Goal: Task Accomplishment & Management: Complete application form

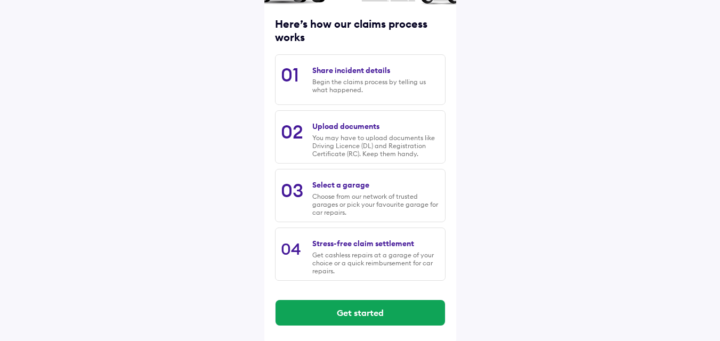
scroll to position [137, 0]
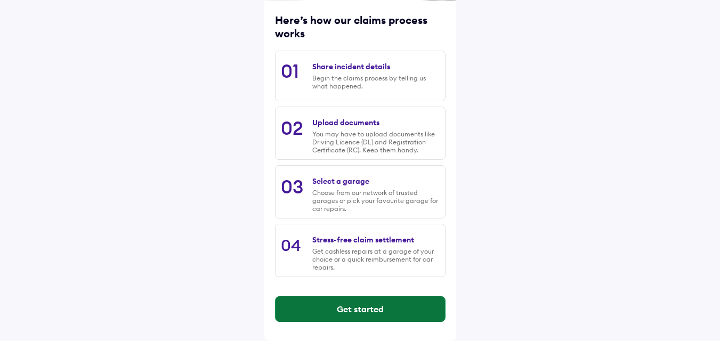
click at [350, 308] on button "Get started" at bounding box center [361, 309] width 170 height 26
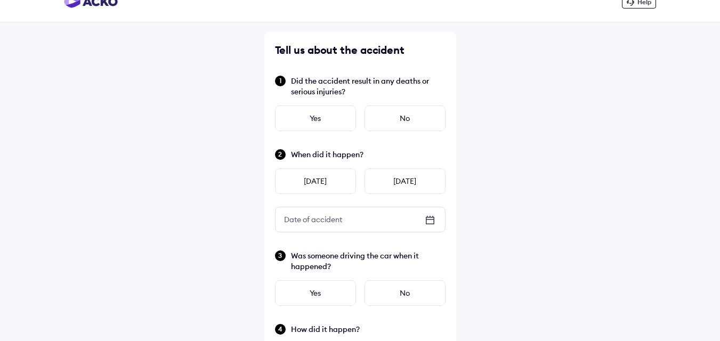
scroll to position [0, 0]
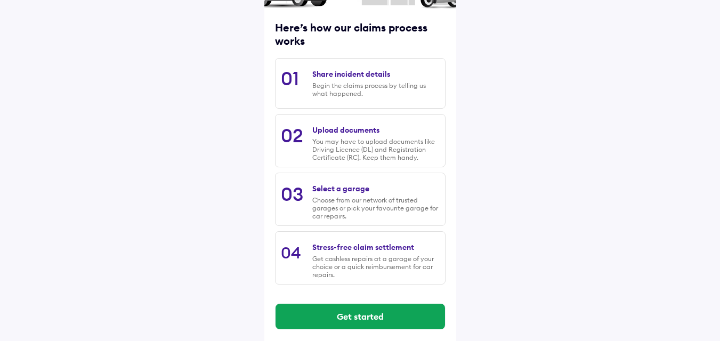
scroll to position [137, 0]
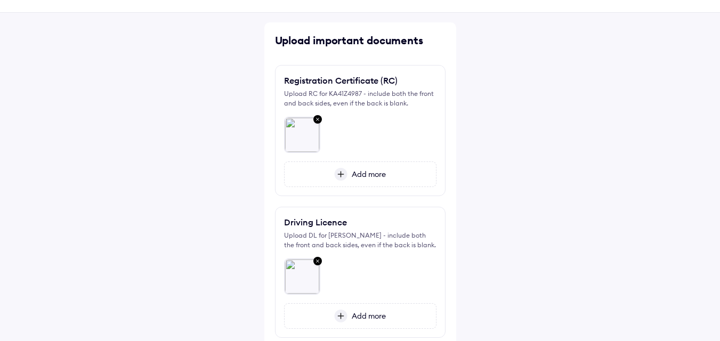
scroll to position [53, 0]
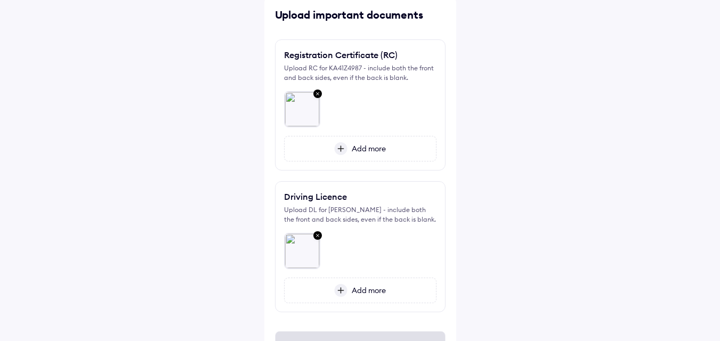
click at [319, 94] on img at bounding box center [317, 94] width 13 height 14
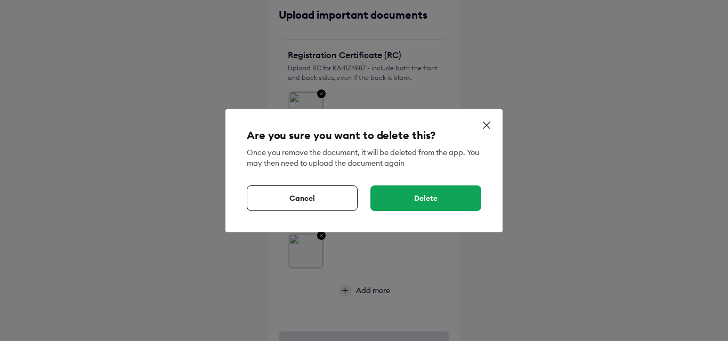
click at [379, 198] on div "Delete" at bounding box center [426, 199] width 111 height 26
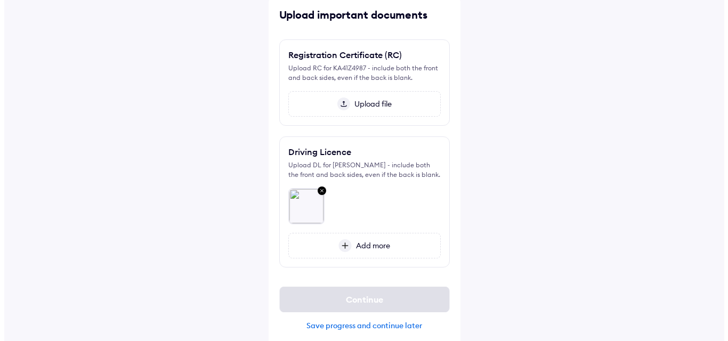
scroll to position [62, 0]
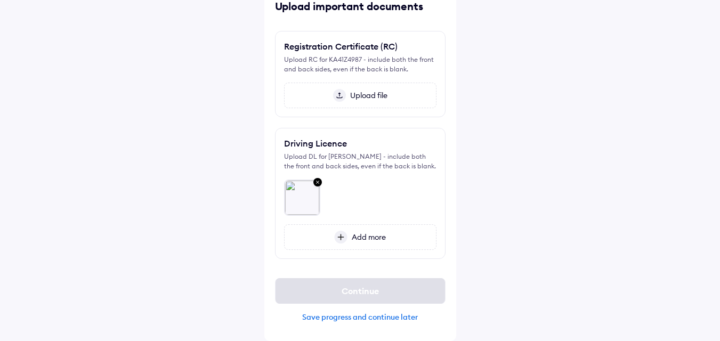
click at [340, 98] on img at bounding box center [339, 95] width 13 height 13
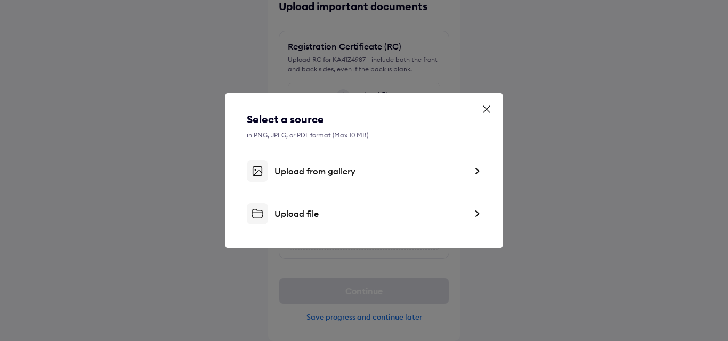
click at [299, 213] on div "Upload file" at bounding box center [371, 213] width 192 height 11
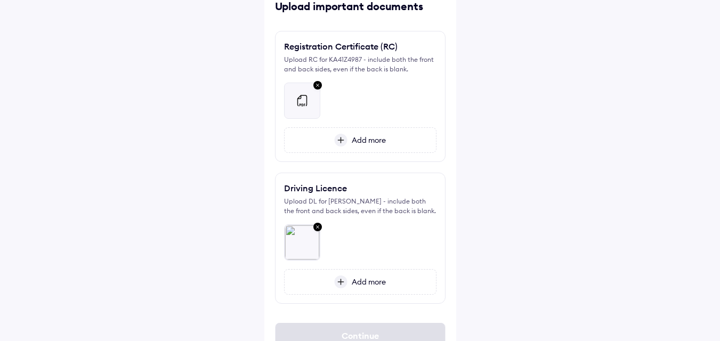
click at [300, 104] on img at bounding box center [302, 100] width 13 height 13
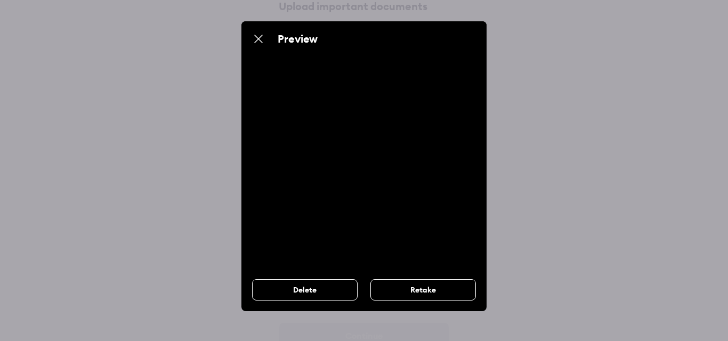
click at [259, 42] on img at bounding box center [258, 39] width 13 height 13
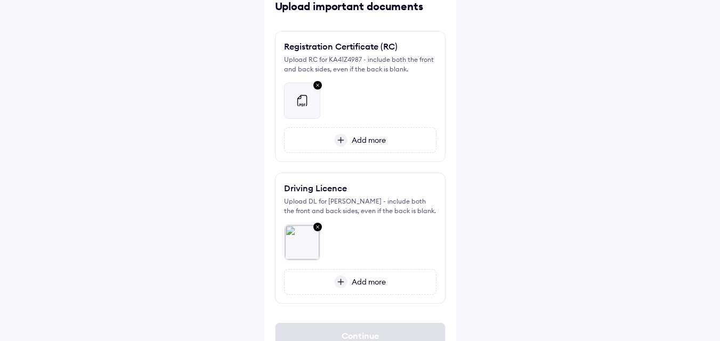
click at [336, 141] on img at bounding box center [340, 140] width 13 height 13
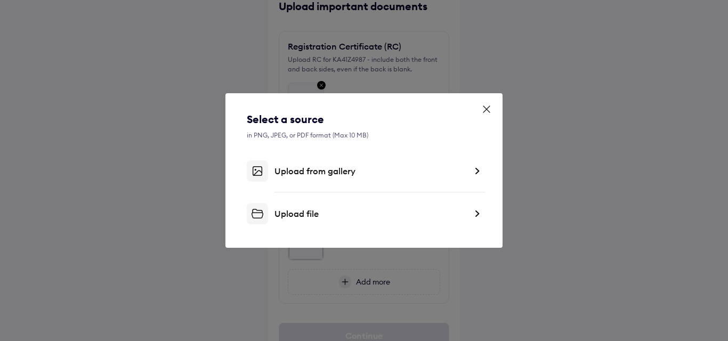
click at [295, 215] on div "Upload file" at bounding box center [371, 213] width 192 height 11
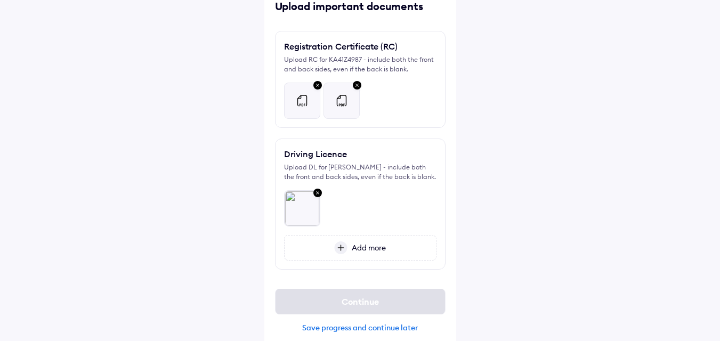
click at [314, 93] on img at bounding box center [317, 86] width 13 height 14
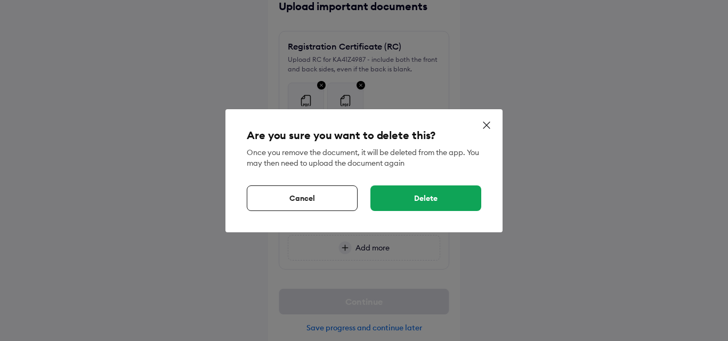
click at [397, 211] on div "Are you sure you want to delete this? Once you remove the document, it will be …" at bounding box center [364, 170] width 277 height 123
click at [394, 200] on div "Delete" at bounding box center [426, 199] width 111 height 26
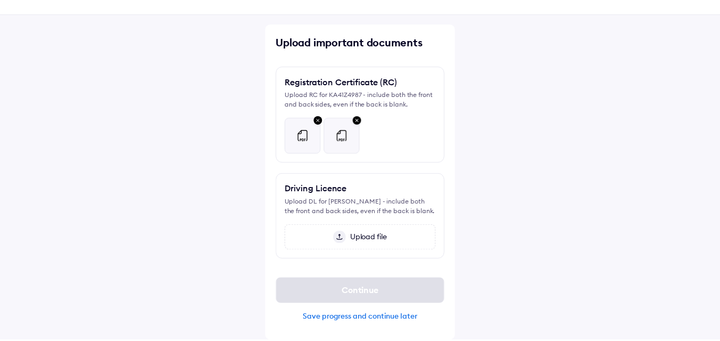
scroll to position [28, 0]
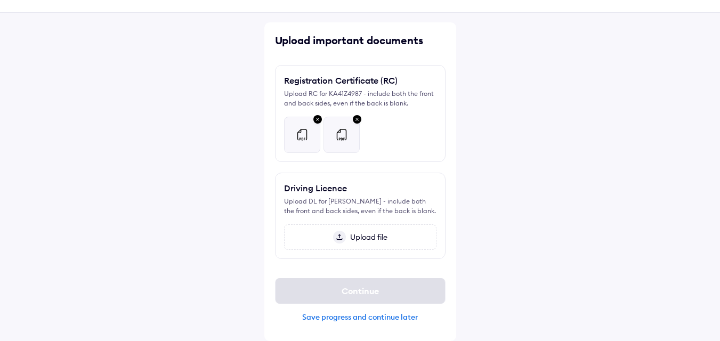
click at [339, 234] on img at bounding box center [339, 237] width 13 height 13
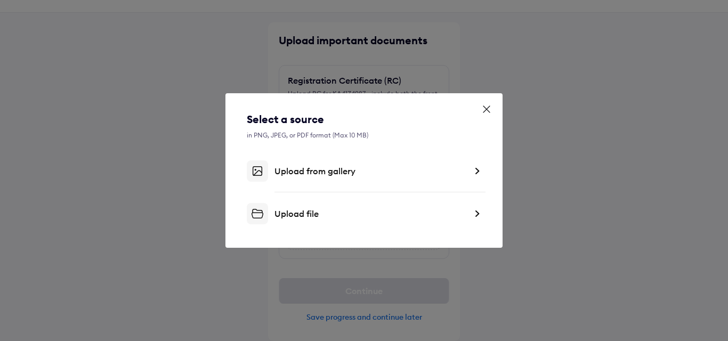
click at [282, 216] on div "Upload file" at bounding box center [371, 213] width 192 height 11
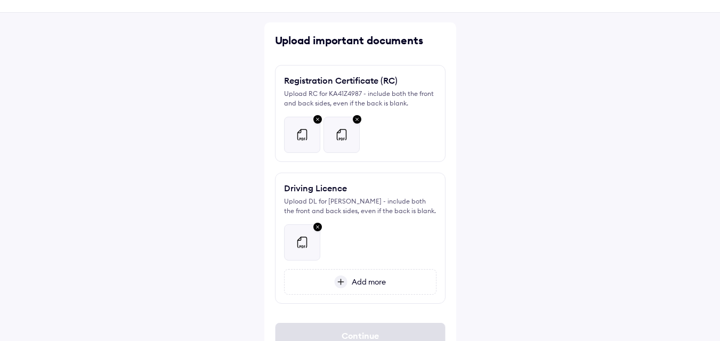
click at [343, 284] on img at bounding box center [340, 282] width 13 height 13
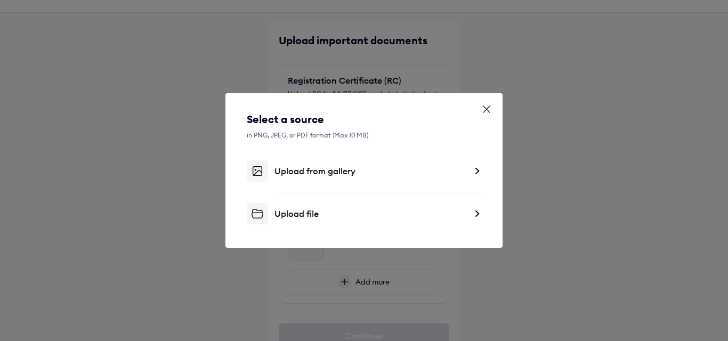
click at [295, 210] on div "Upload file" at bounding box center [371, 213] width 192 height 11
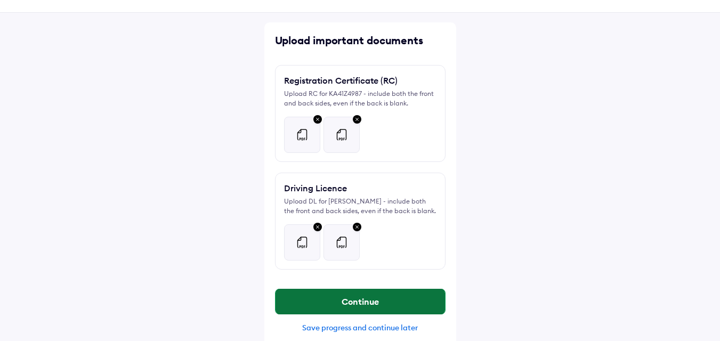
click at [323, 294] on button "Continue" at bounding box center [361, 302] width 170 height 26
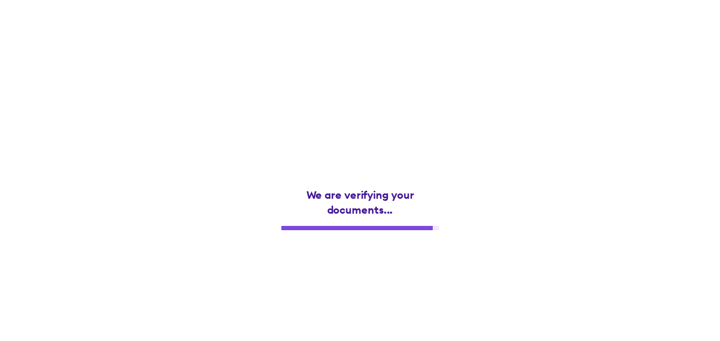
scroll to position [0, 0]
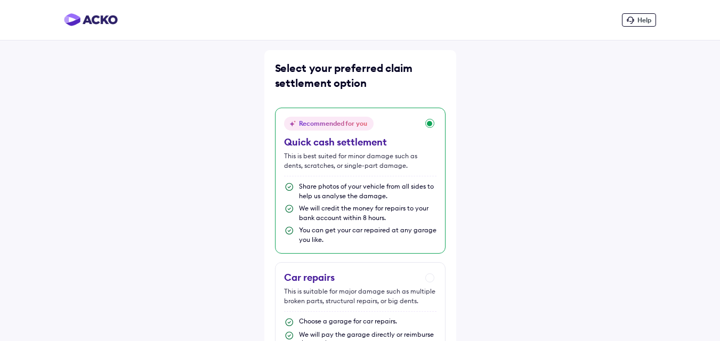
click at [424, 126] on div "Recommended for you Quick cash settlement This is best suited for minor damage …" at bounding box center [360, 181] width 171 height 146
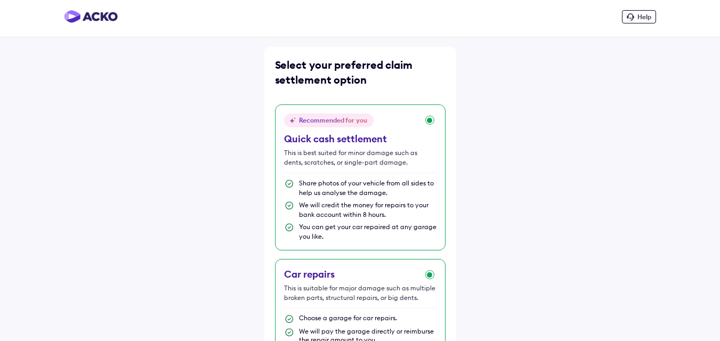
scroll to position [77, 0]
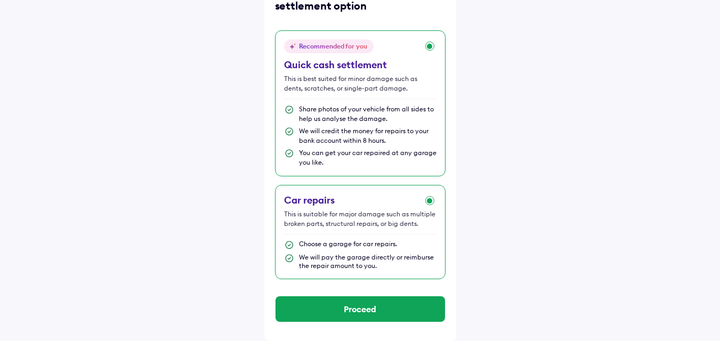
click at [426, 198] on div "Car repairs This is suitable for major damage such as multiple broken parts, st…" at bounding box center [360, 232] width 171 height 94
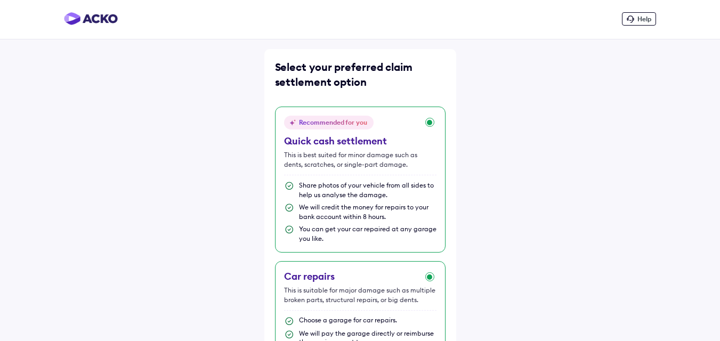
scroll to position [0, 0]
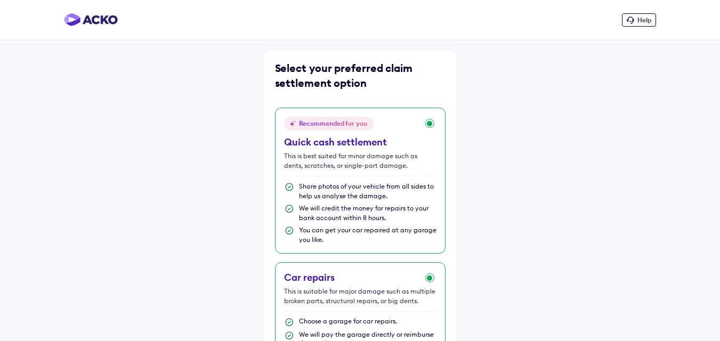
click at [425, 123] on div "Recommended for you Quick cash settlement This is best suited for minor damage …" at bounding box center [360, 181] width 171 height 146
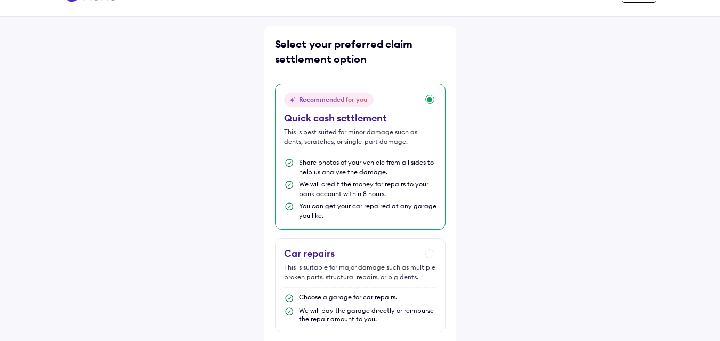
scroll to position [77, 0]
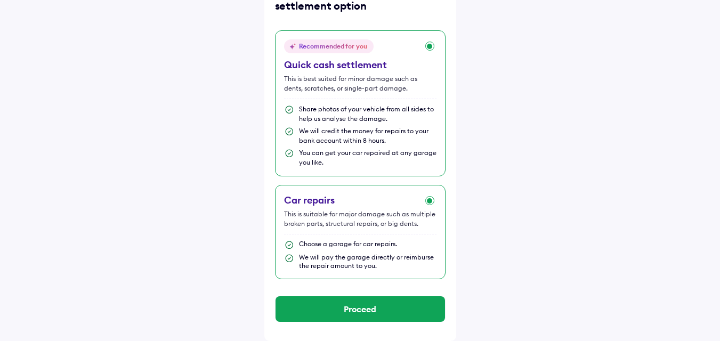
click at [429, 199] on div "Car repairs This is suitable for major damage such as multiple broken parts, st…" at bounding box center [360, 232] width 171 height 94
click at [427, 46] on div "Recommended for you Quick cash settlement This is best suited for minor damage …" at bounding box center [360, 103] width 171 height 146
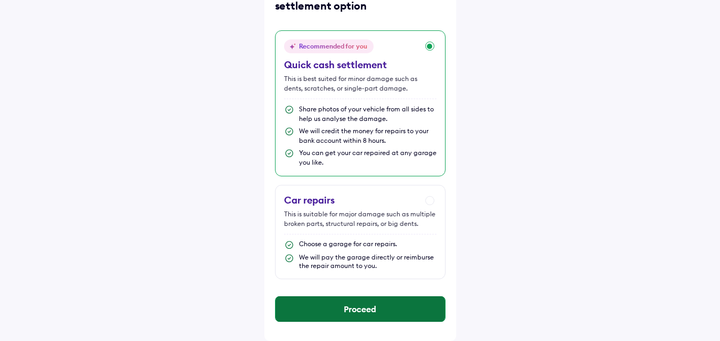
click at [371, 308] on button "Proceed" at bounding box center [361, 309] width 170 height 26
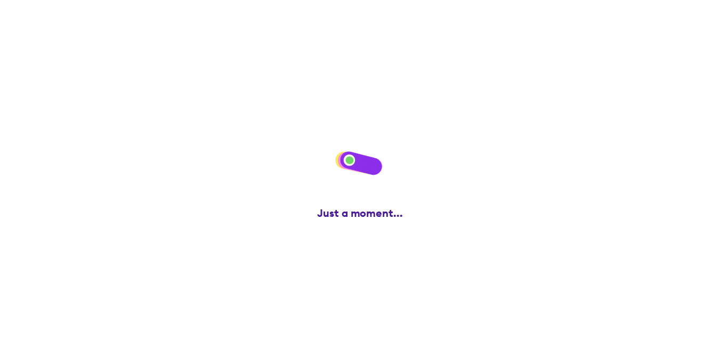
scroll to position [0, 0]
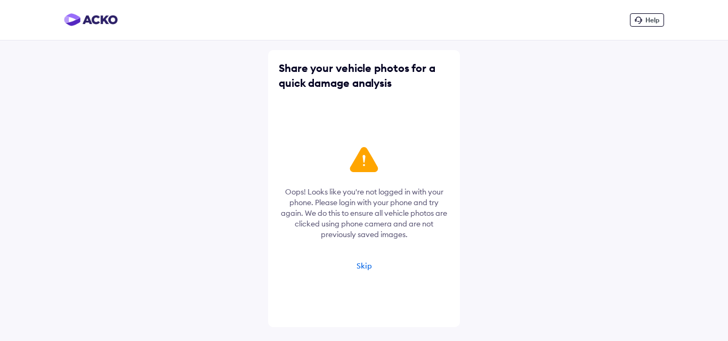
click at [362, 264] on div "Skip" at bounding box center [364, 266] width 15 height 10
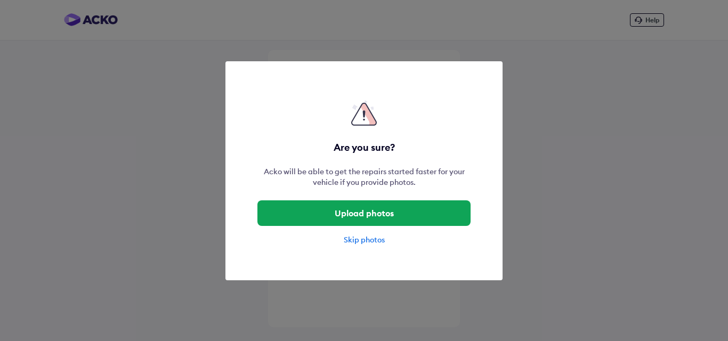
click at [358, 240] on div "Skip photos" at bounding box center [364, 240] width 213 height 11
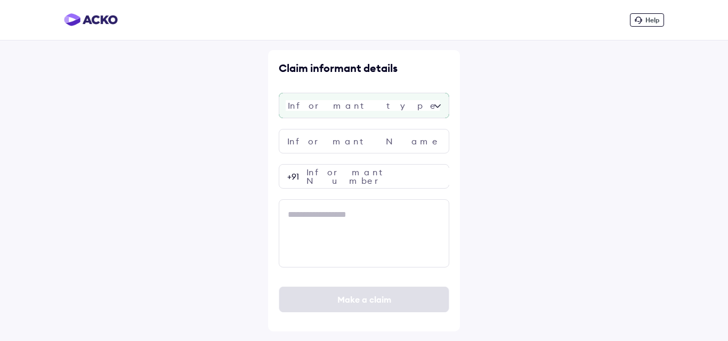
click at [332, 113] on div at bounding box center [364, 106] width 171 height 26
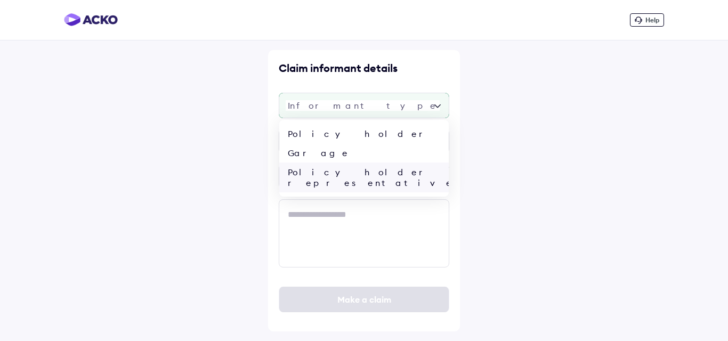
click at [332, 174] on div "Policy holder representative" at bounding box center [364, 178] width 170 height 30
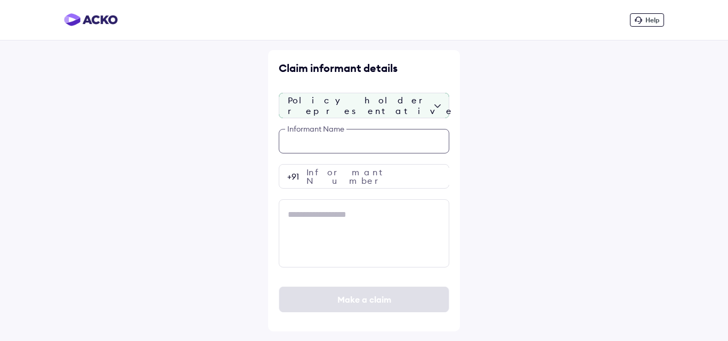
click at [318, 147] on input "text" at bounding box center [364, 141] width 171 height 25
paste input "**********"
click at [322, 140] on input "**********" at bounding box center [364, 141] width 171 height 25
click at [321, 140] on input "**********" at bounding box center [364, 141] width 171 height 25
click at [339, 135] on input "**********" at bounding box center [364, 141] width 171 height 25
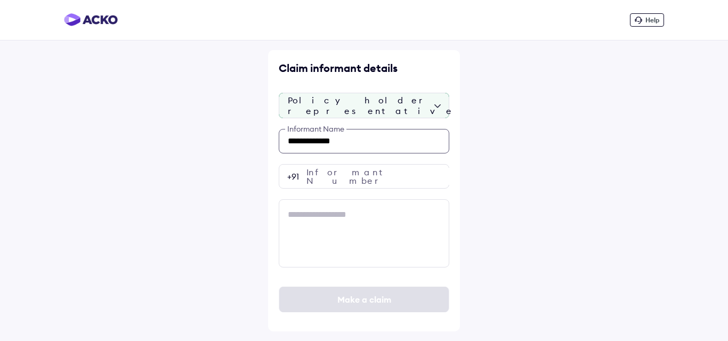
type input "**********"
click at [339, 177] on input "number" at bounding box center [364, 176] width 171 height 25
type input "**"
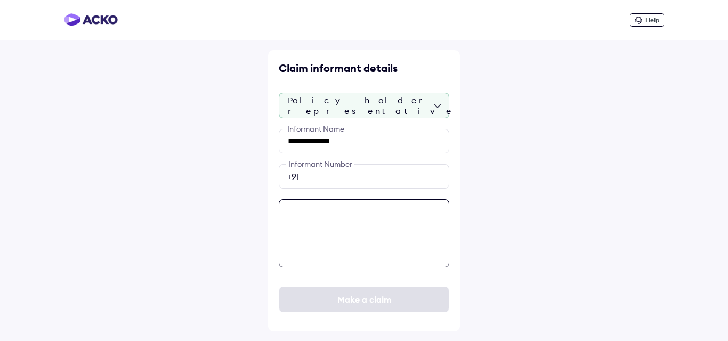
drag, startPoint x: 334, startPoint y: 217, endPoint x: 328, endPoint y: 213, distance: 7.4
click at [334, 217] on textarea at bounding box center [364, 233] width 171 height 68
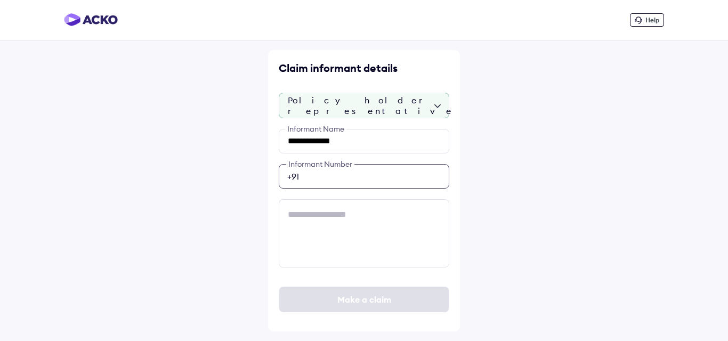
click at [324, 175] on input "**" at bounding box center [364, 176] width 171 height 25
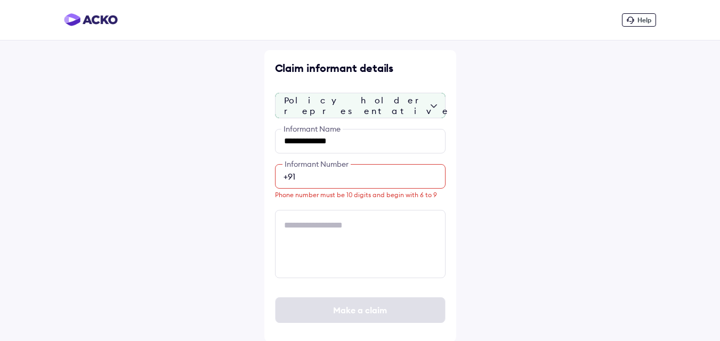
type input "**"
paste input "**********"
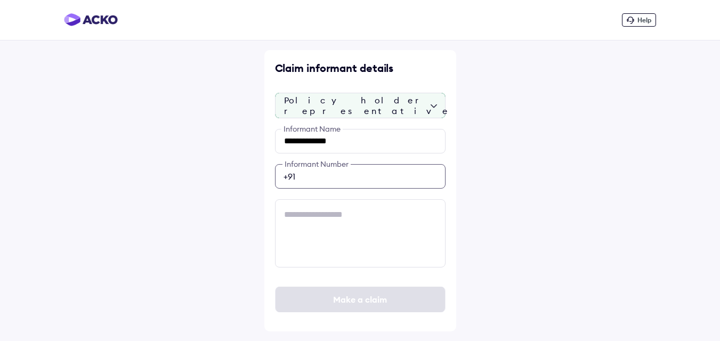
scroll to position [0, 0]
type input "**********"
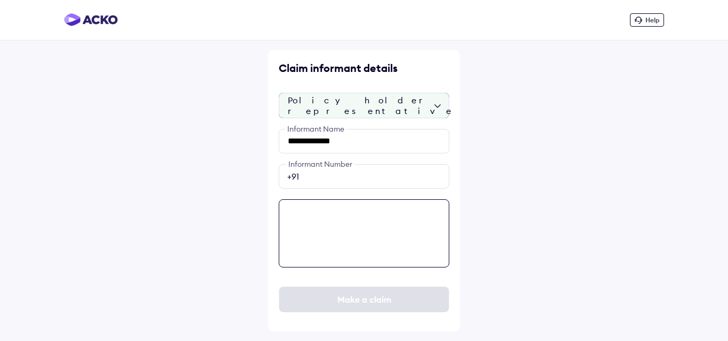
click at [314, 222] on textarea at bounding box center [364, 233] width 171 height 68
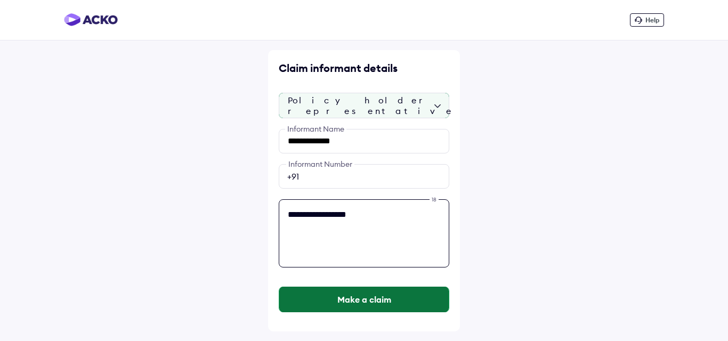
type textarea "**********"
click at [344, 297] on button "Make a claim" at bounding box center [364, 300] width 170 height 26
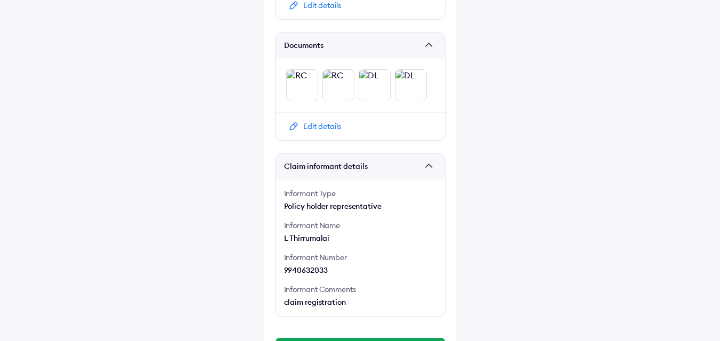
scroll to position [757, 0]
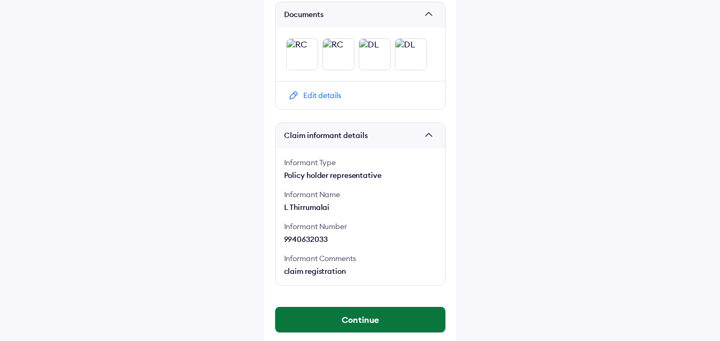
click at [356, 308] on button "Continue" at bounding box center [361, 320] width 170 height 26
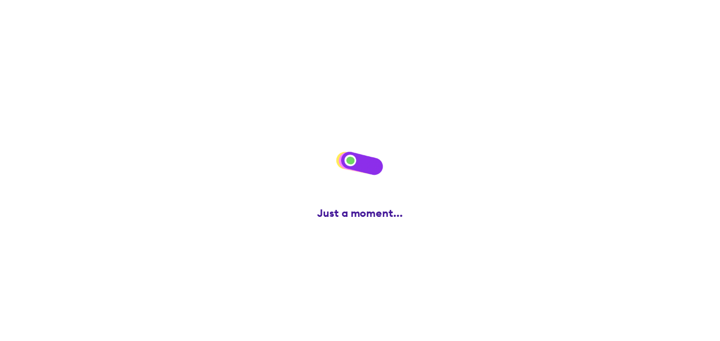
scroll to position [0, 0]
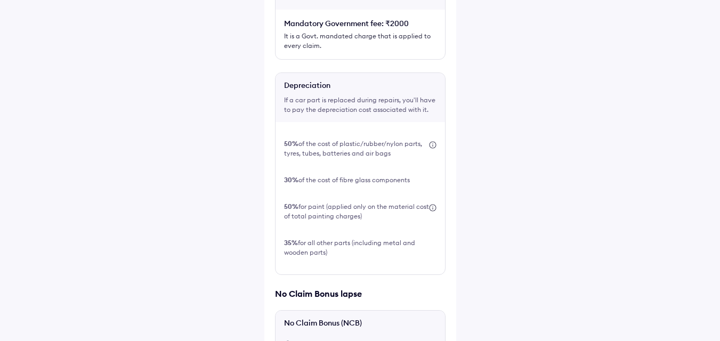
scroll to position [363, 0]
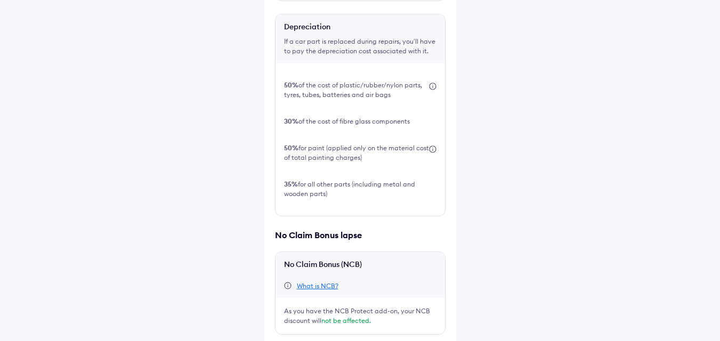
drag, startPoint x: 277, startPoint y: 271, endPoint x: 280, endPoint y: 279, distance: 8.1
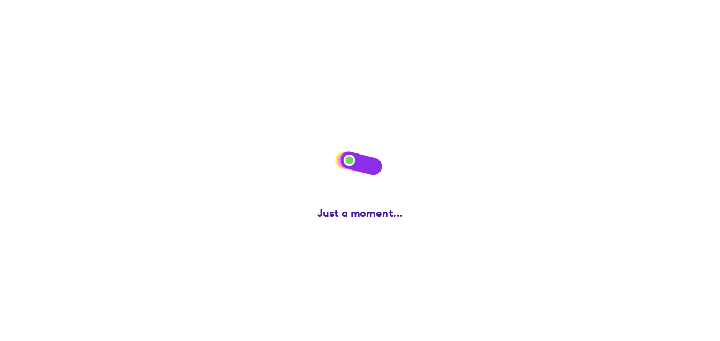
scroll to position [0, 0]
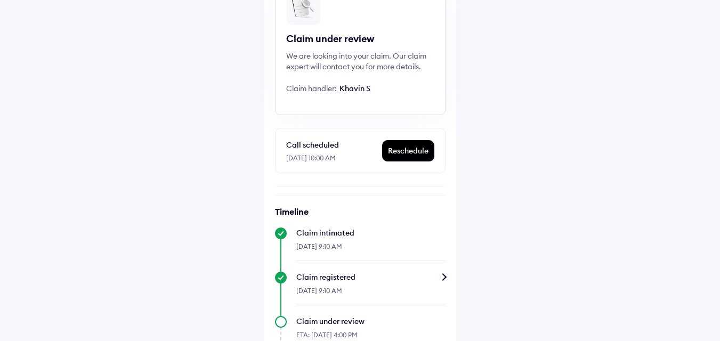
scroll to position [204, 0]
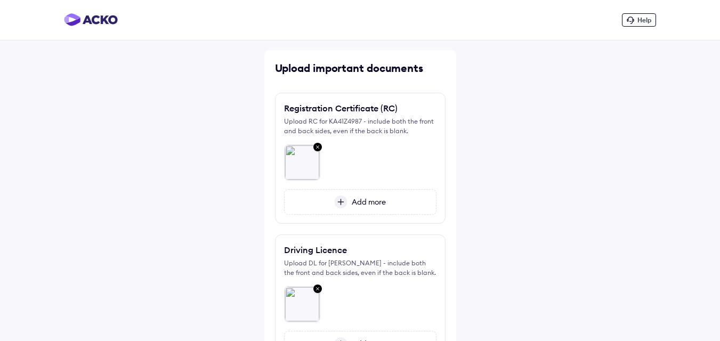
click at [318, 147] on img at bounding box center [317, 148] width 13 height 14
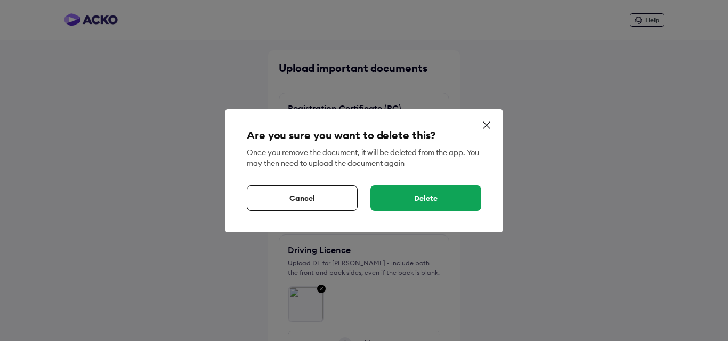
click at [336, 196] on div "Cancel" at bounding box center [302, 199] width 111 height 26
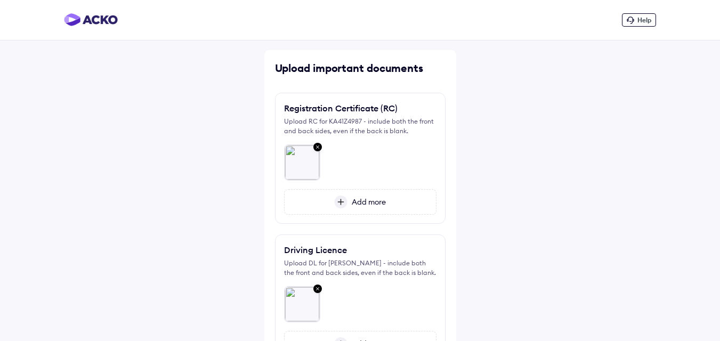
click at [348, 204] on span "Add more" at bounding box center [367, 202] width 38 height 10
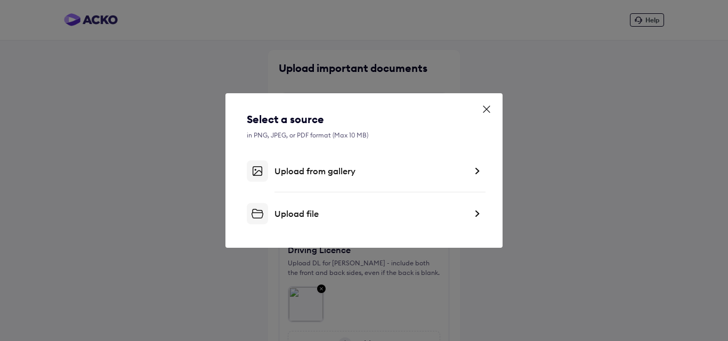
click at [295, 212] on div "Upload file" at bounding box center [371, 213] width 192 height 11
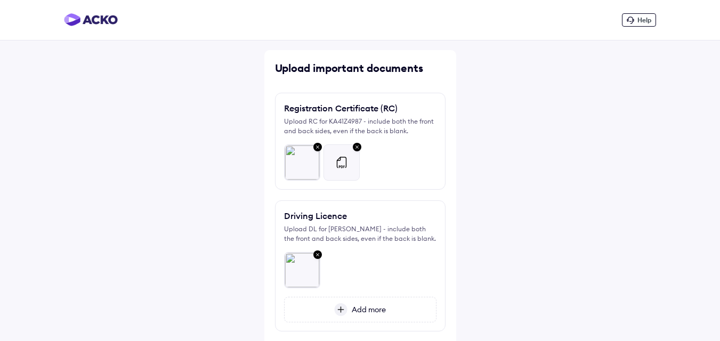
click at [317, 147] on img at bounding box center [317, 148] width 13 height 14
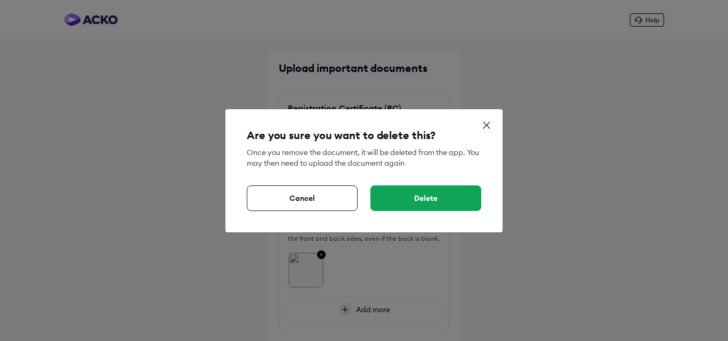
click at [381, 195] on div "Delete" at bounding box center [426, 199] width 111 height 26
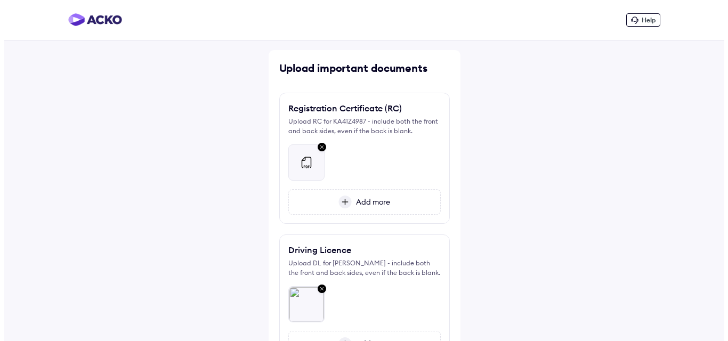
scroll to position [107, 0]
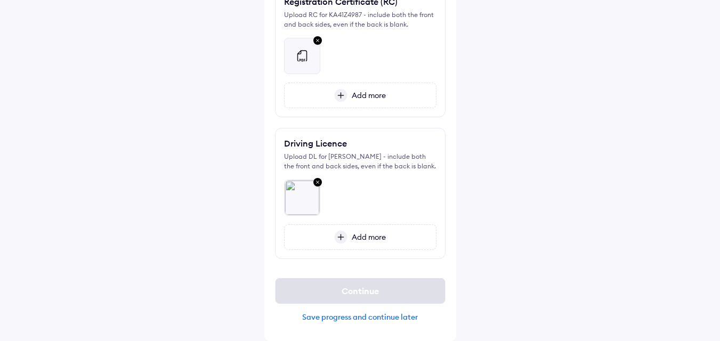
click at [316, 42] on img at bounding box center [317, 41] width 13 height 14
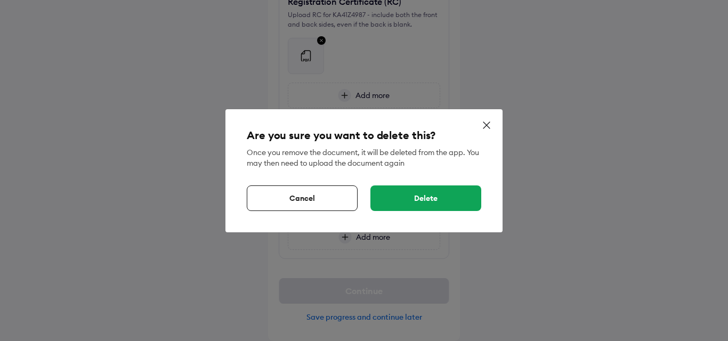
click at [402, 195] on div "Delete" at bounding box center [426, 199] width 111 height 26
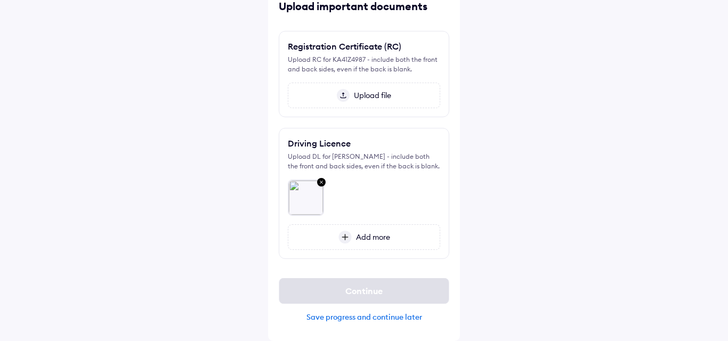
scroll to position [62, 0]
click at [339, 94] on img at bounding box center [339, 95] width 13 height 13
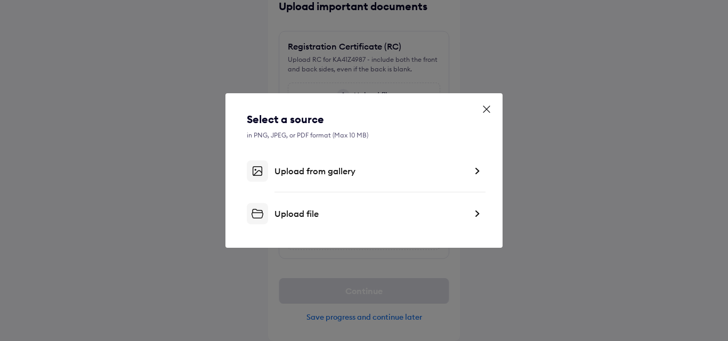
click at [279, 214] on div "Upload file" at bounding box center [371, 213] width 192 height 11
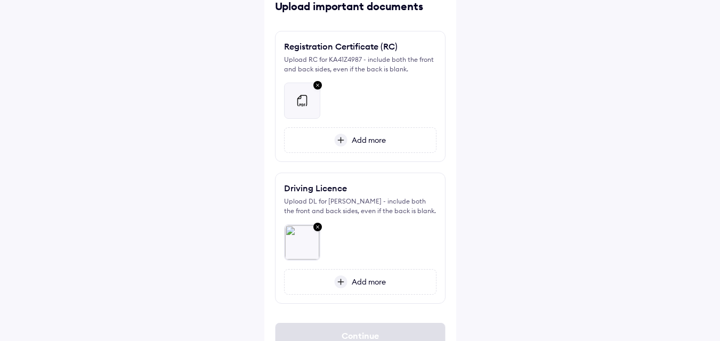
click at [339, 135] on img at bounding box center [340, 140] width 13 height 13
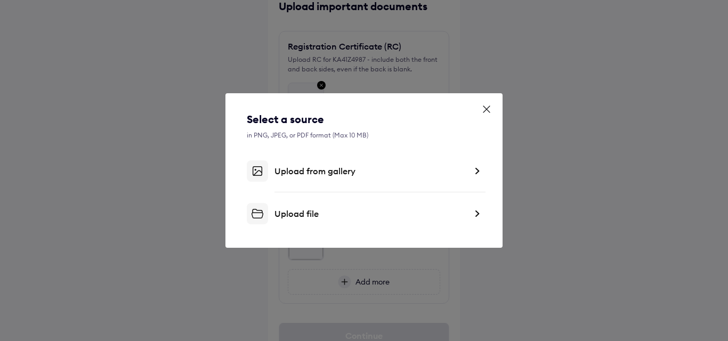
click at [280, 208] on div "Upload file" at bounding box center [371, 213] width 192 height 11
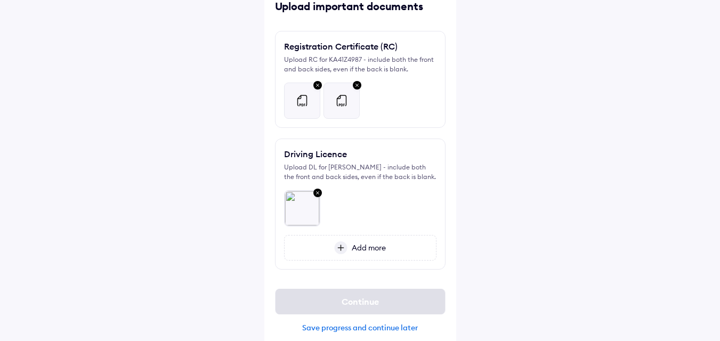
click at [315, 93] on img at bounding box center [317, 86] width 13 height 14
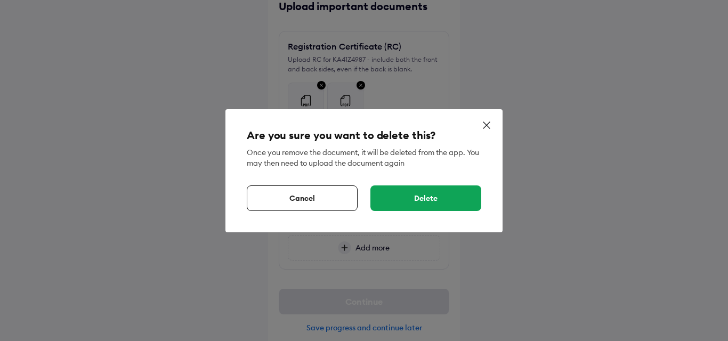
click at [392, 199] on div "Delete" at bounding box center [426, 199] width 111 height 26
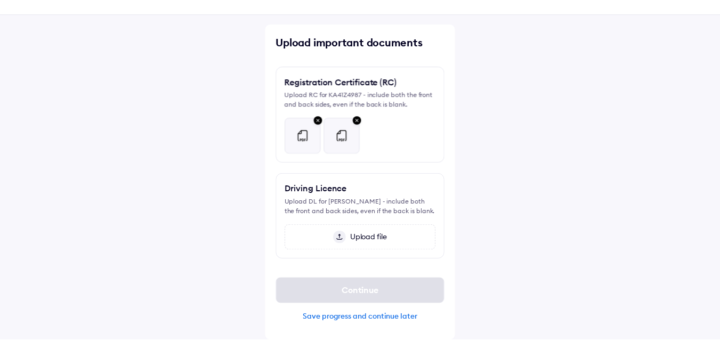
scroll to position [28, 0]
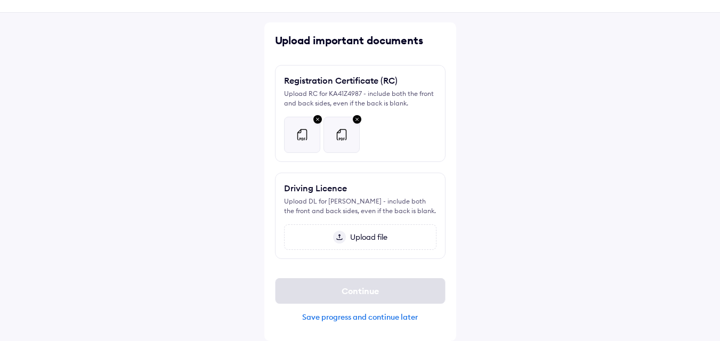
click at [340, 236] on img at bounding box center [339, 237] width 13 height 13
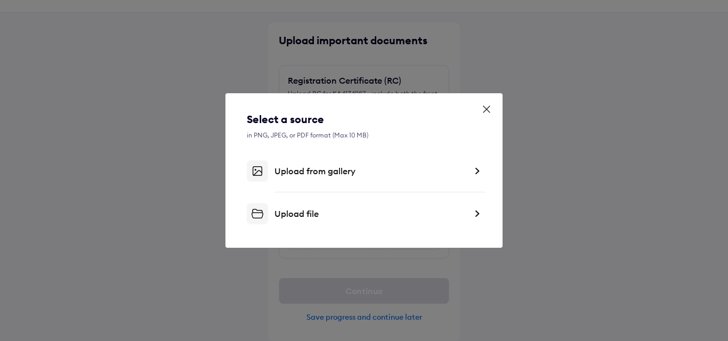
click at [293, 216] on div "Upload file" at bounding box center [371, 213] width 192 height 11
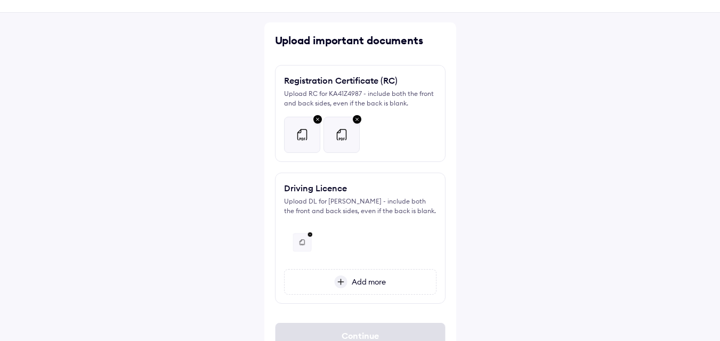
click at [341, 283] on img at bounding box center [340, 282] width 13 height 13
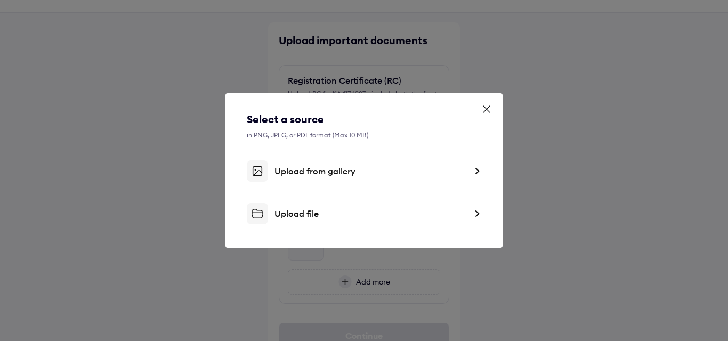
click at [277, 215] on div "Upload file" at bounding box center [371, 213] width 192 height 11
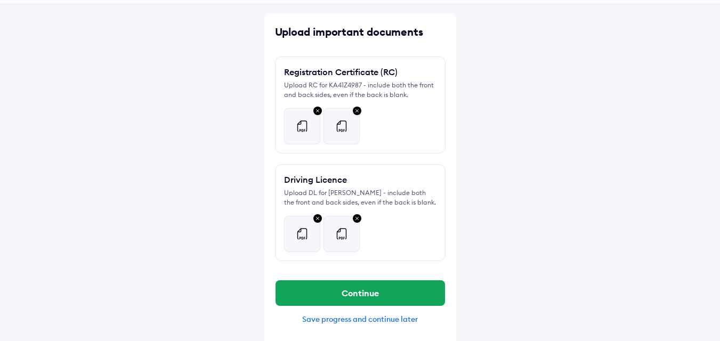
scroll to position [38, 0]
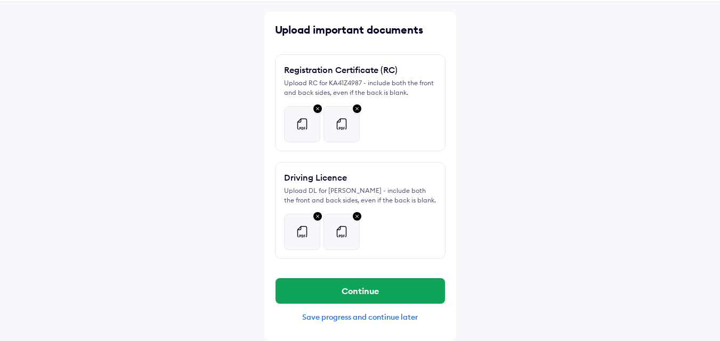
click at [309, 126] on div at bounding box center [302, 124] width 35 height 35
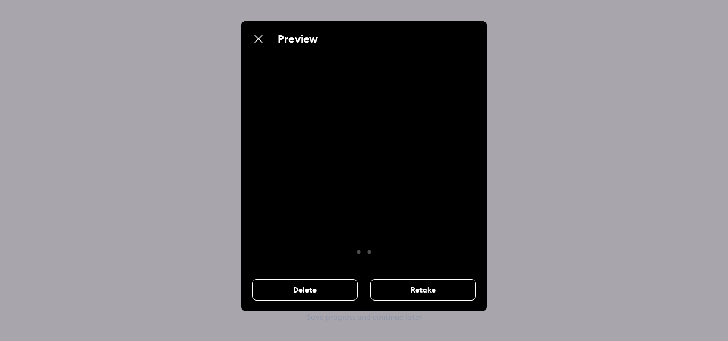
click at [262, 41] on img at bounding box center [258, 39] width 13 height 13
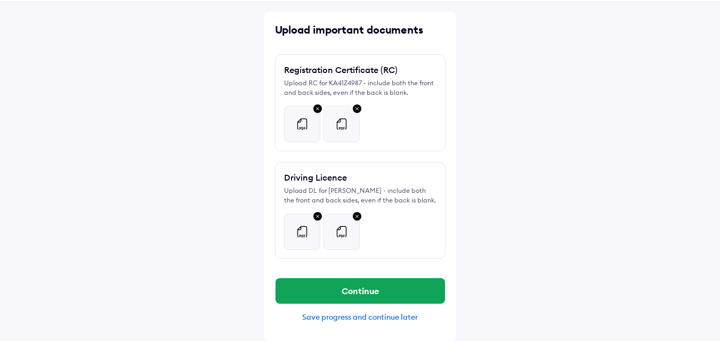
click at [316, 107] on img at bounding box center [317, 109] width 13 height 14
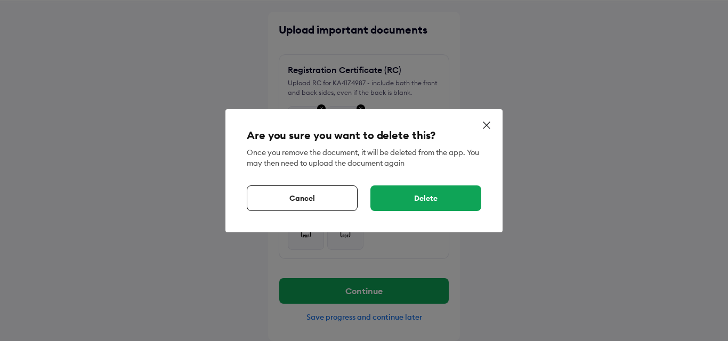
click at [409, 200] on div "Delete" at bounding box center [426, 199] width 111 height 26
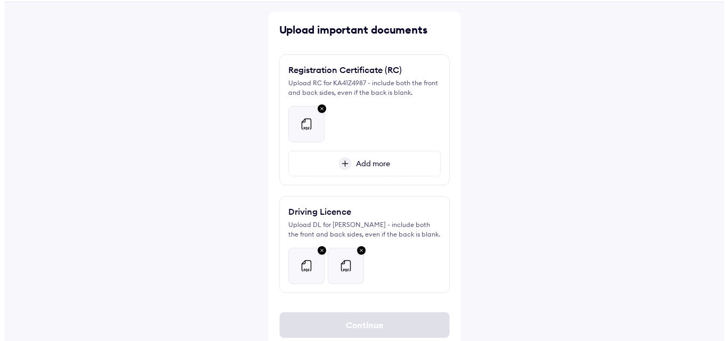
scroll to position [73, 0]
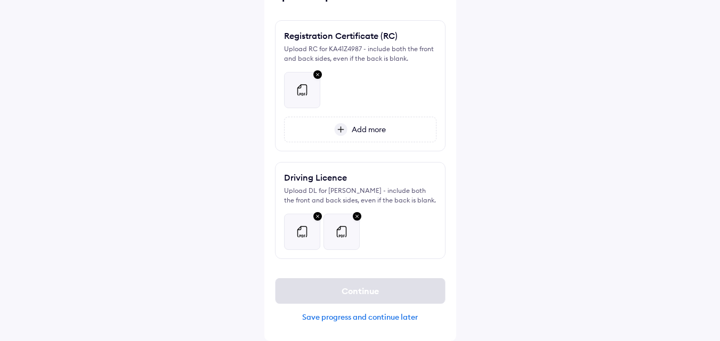
click at [307, 77] on div at bounding box center [302, 90] width 35 height 35
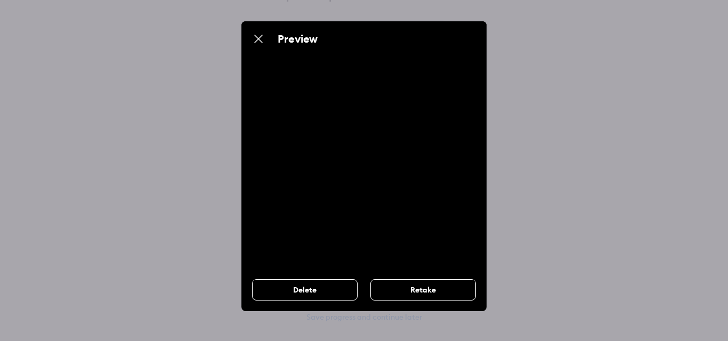
click at [335, 287] on div "Delete" at bounding box center [305, 289] width 106 height 21
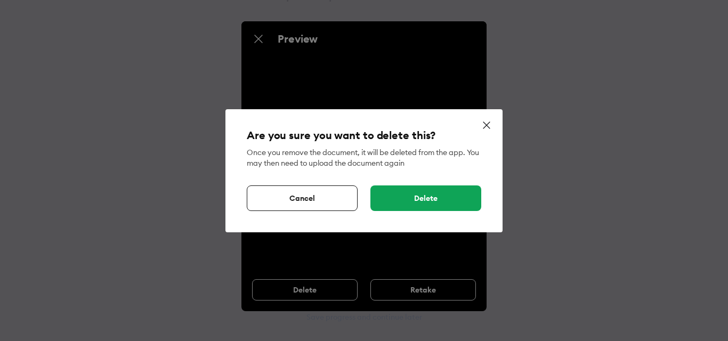
click at [385, 195] on div "Delete" at bounding box center [426, 199] width 111 height 26
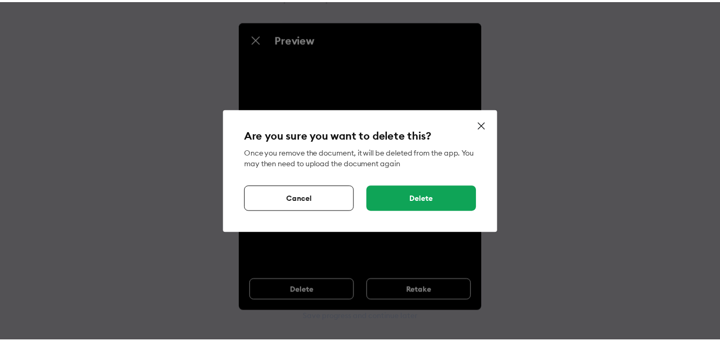
scroll to position [28, 0]
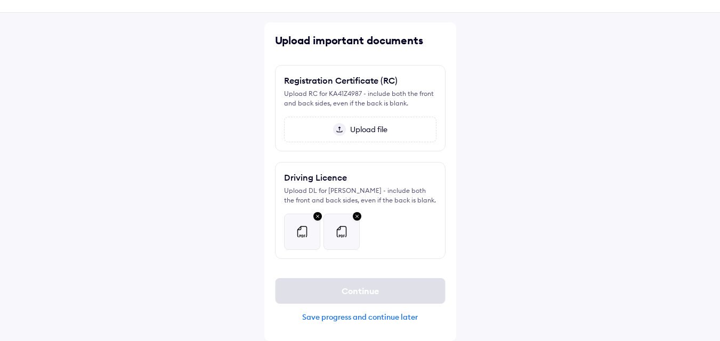
click at [338, 127] on img at bounding box center [339, 129] width 13 height 13
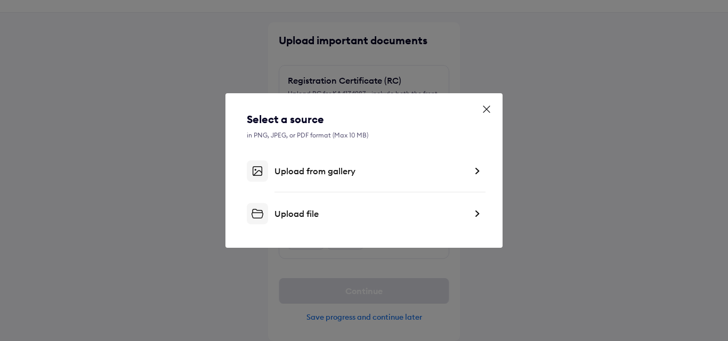
click at [295, 211] on div "Upload file" at bounding box center [371, 213] width 192 height 11
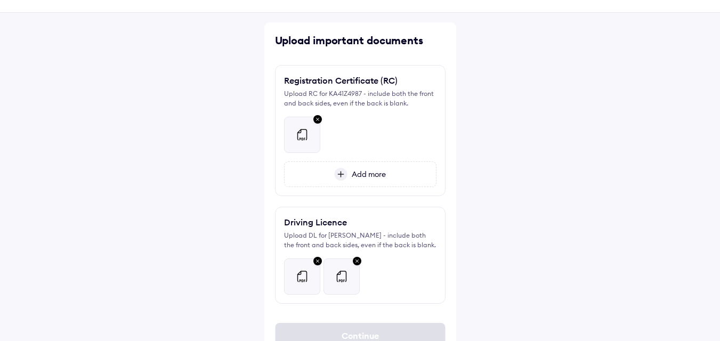
click at [346, 174] on img at bounding box center [340, 174] width 13 height 13
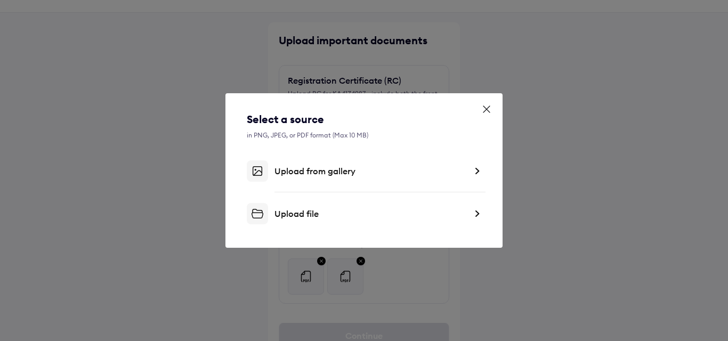
click at [291, 211] on div "Upload file" at bounding box center [371, 213] width 192 height 11
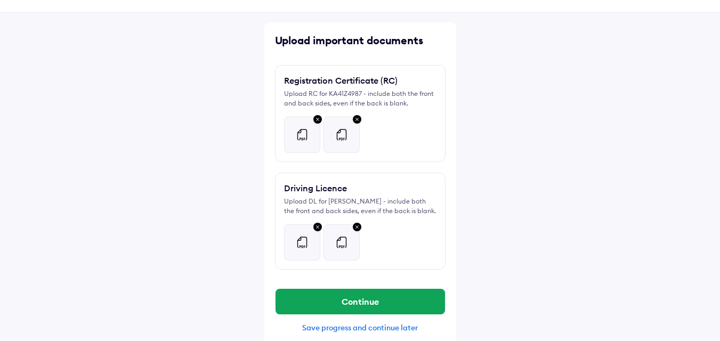
click at [294, 141] on div at bounding box center [302, 134] width 35 height 35
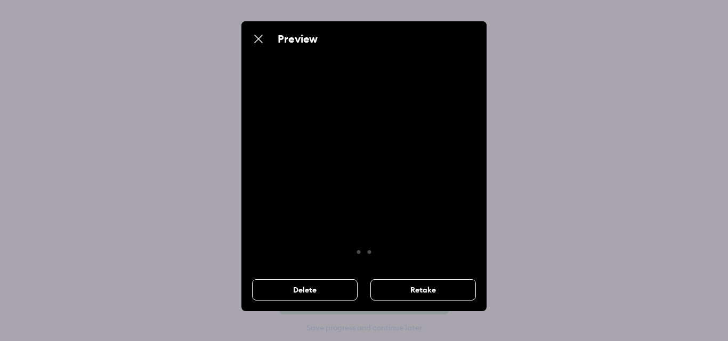
click at [313, 290] on div "Delete" at bounding box center [305, 289] width 106 height 21
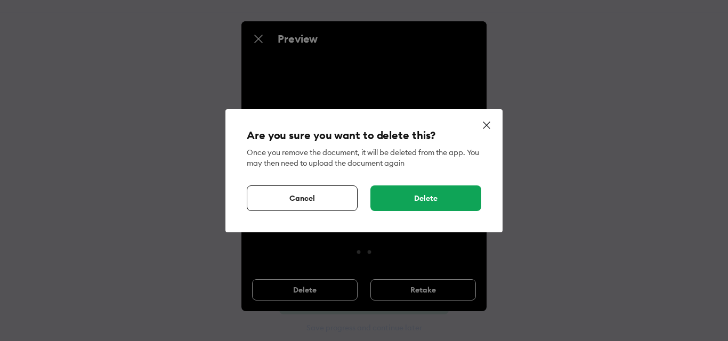
click at [376, 203] on div "Delete" at bounding box center [426, 199] width 111 height 26
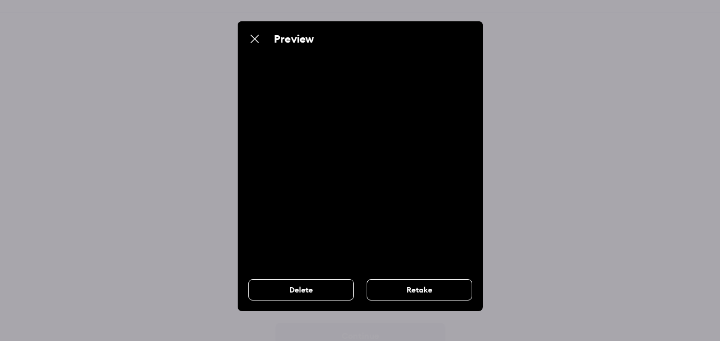
scroll to position [73, 0]
click at [258, 39] on img at bounding box center [254, 39] width 13 height 13
